Goal: Task Accomplishment & Management: Manage account settings

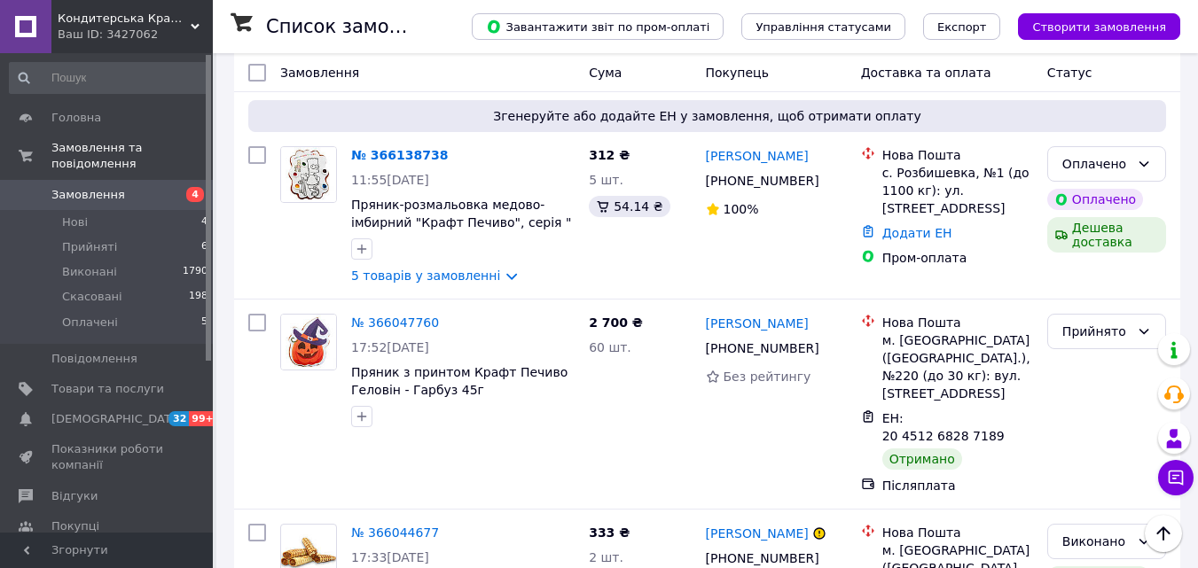
scroll to position [1768, 0]
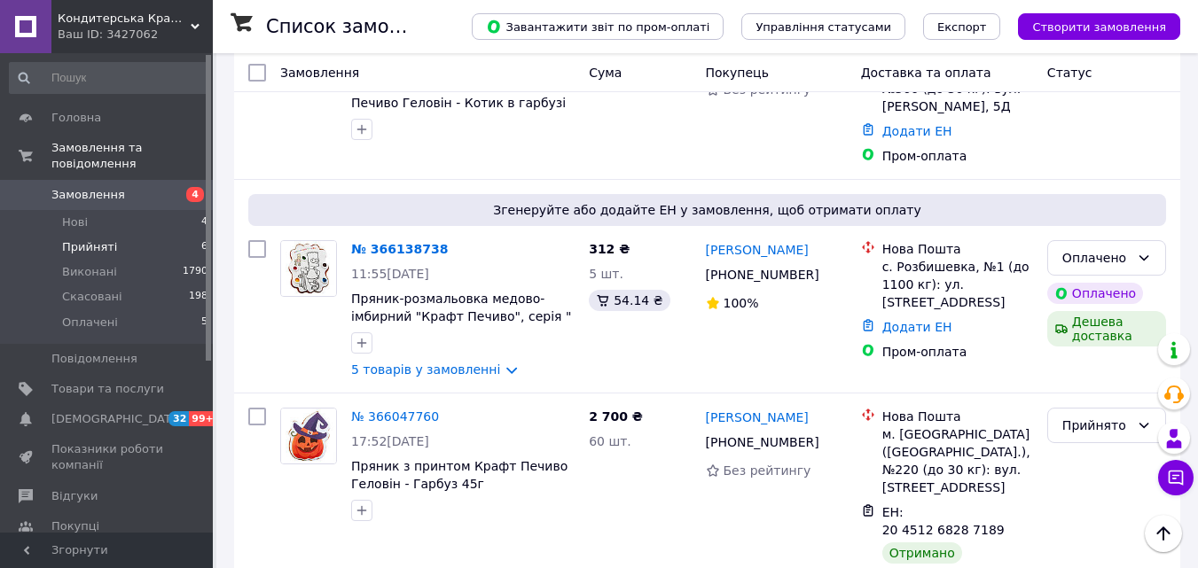
click at [104, 239] on span "Прийняті" at bounding box center [89, 247] width 55 height 16
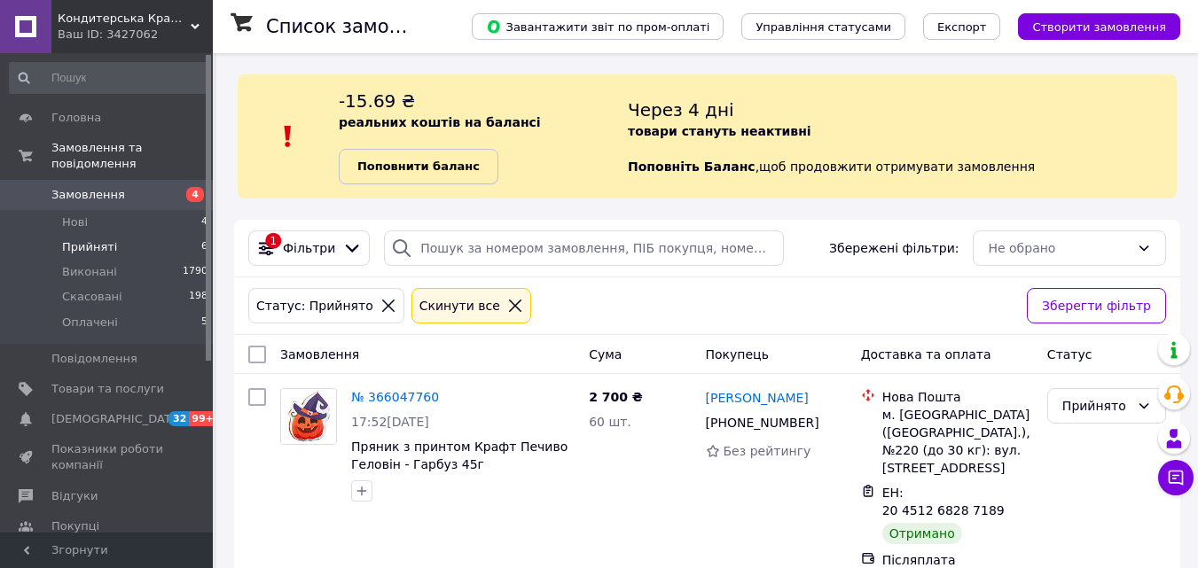
click at [386, 171] on b "Поповнити баланс" at bounding box center [418, 166] width 122 height 13
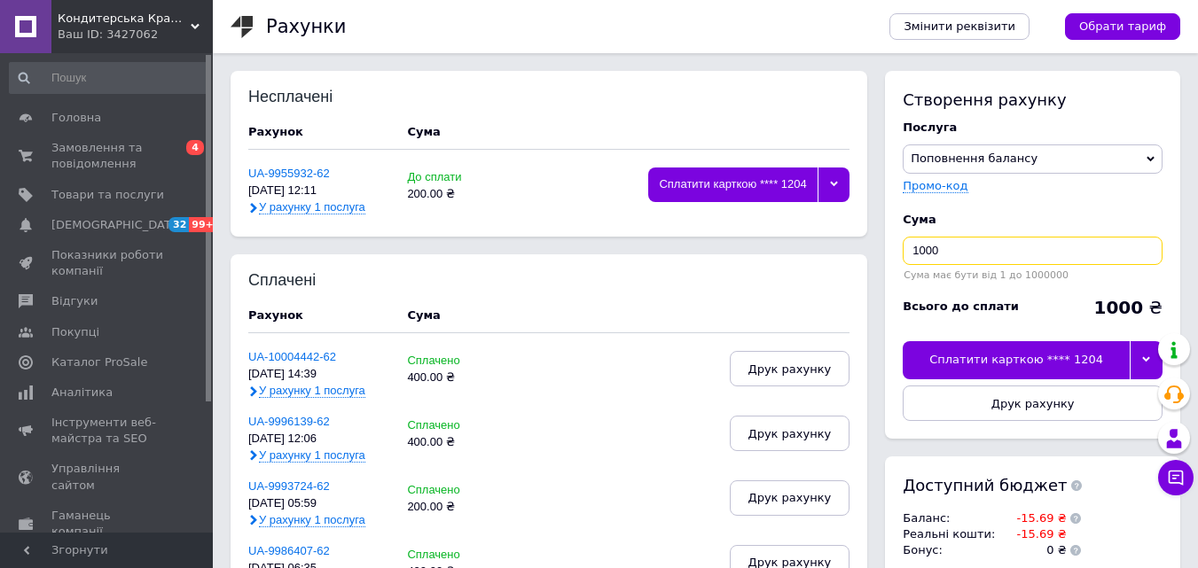
drag, startPoint x: 925, startPoint y: 257, endPoint x: 875, endPoint y: 261, distance: 50.7
type input "300"
click at [1145, 355] on div at bounding box center [1145, 359] width 33 height 37
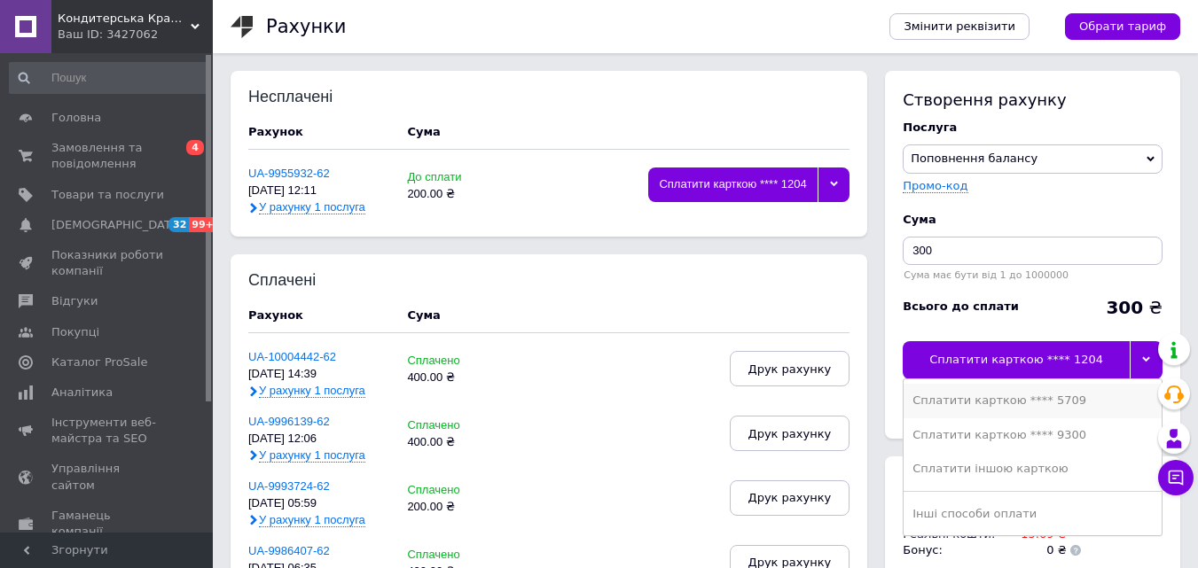
click at [977, 398] on div "Сплатити карткою **** 5709" at bounding box center [1032, 401] width 240 height 16
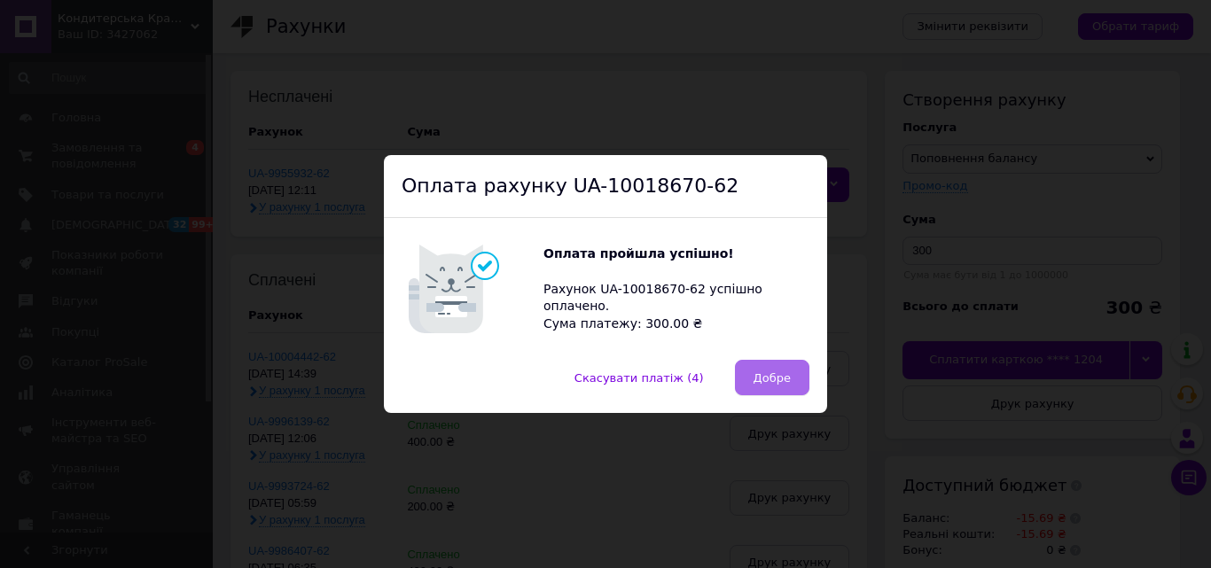
click at [766, 374] on span "Добре" at bounding box center [771, 377] width 37 height 13
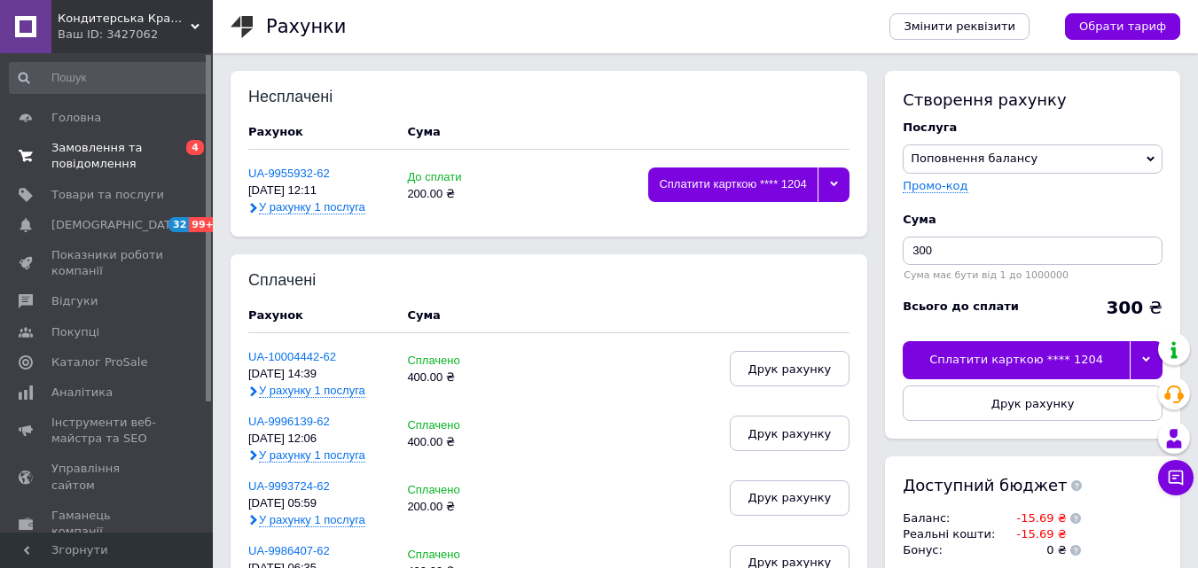
click at [72, 156] on span "Замовлення та повідомлення" at bounding box center [107, 156] width 113 height 32
